Goal: Information Seeking & Learning: Learn about a topic

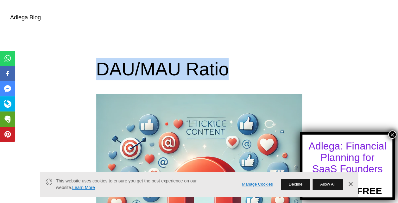
drag, startPoint x: 94, startPoint y: 67, endPoint x: 225, endPoint y: 72, distance: 131.3
click at [225, 72] on div "DAU/MAU Ratio" at bounding box center [199, 69] width 398 height 22
copy h1 "DAU/MAU Ratio"
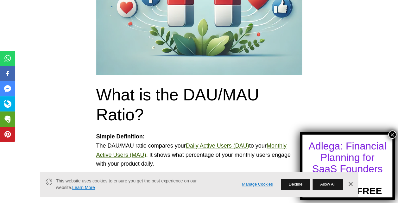
scroll to position [285, 0]
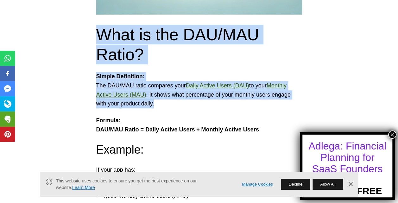
drag, startPoint x: 98, startPoint y: 34, endPoint x: 161, endPoint y: 100, distance: 91.3
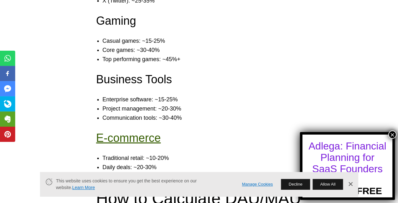
scroll to position [856, 0]
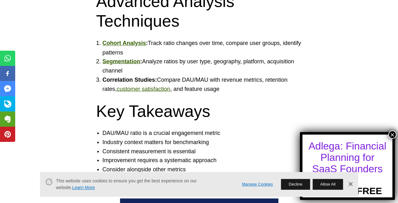
scroll to position [1934, 0]
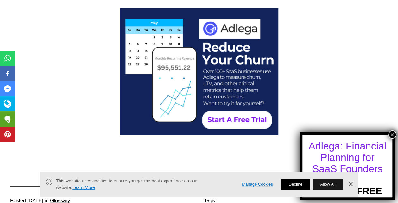
click at [305, 184] on button "Decline" at bounding box center [296, 184] width 29 height 11
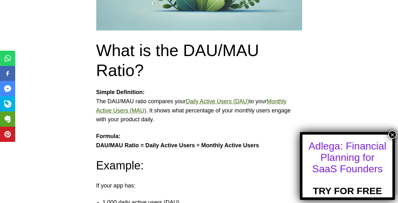
scroll to position [340, 0]
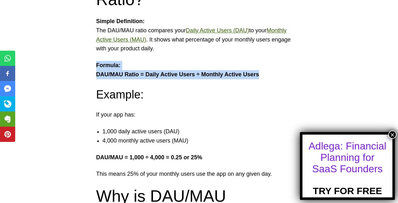
drag, startPoint x: 98, startPoint y: 66, endPoint x: 266, endPoint y: 77, distance: 168.4
click at [266, 77] on p "Formula: DAU/MAU Ratio = Daily Active Users ÷ Monthly Active Users" at bounding box center [199, 70] width 206 height 18
